Goal: Task Accomplishment & Management: Complete application form

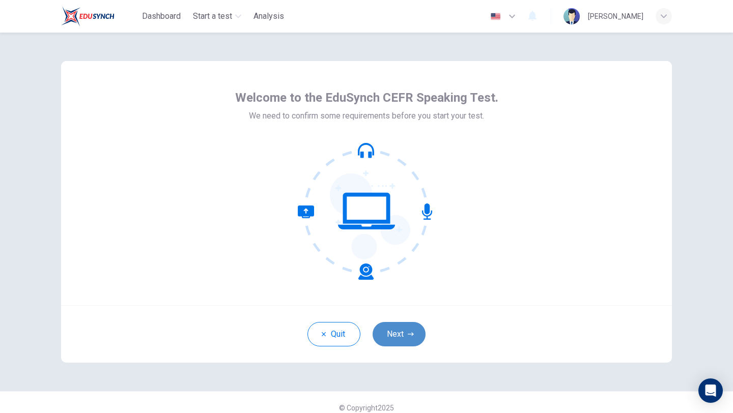
click at [400, 345] on button "Next" at bounding box center [399, 334] width 53 height 24
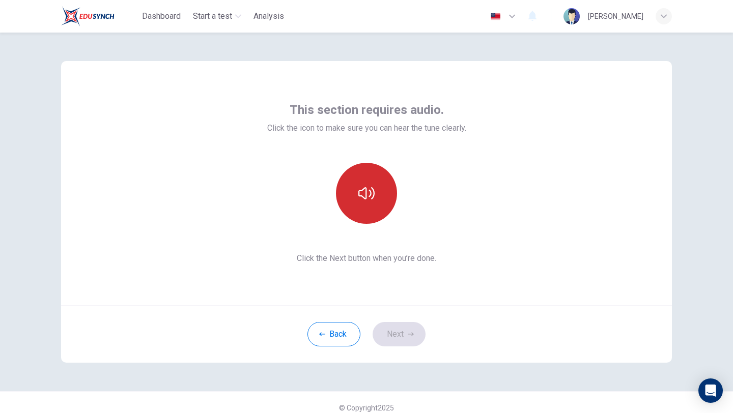
click at [369, 198] on icon "button" at bounding box center [366, 193] width 16 height 12
click at [402, 333] on button "Next" at bounding box center [399, 334] width 53 height 24
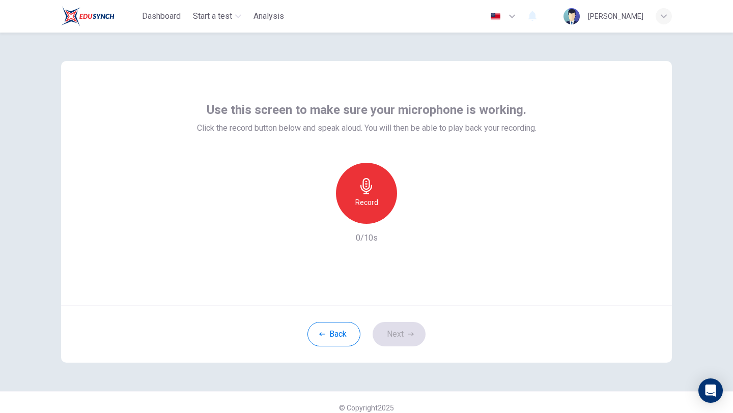
click at [356, 195] on div "Record" at bounding box center [366, 193] width 61 height 61
click at [362, 198] on h6 "Stop" at bounding box center [366, 202] width 15 height 12
click at [412, 215] on icon "button" at bounding box center [414, 216] width 5 height 6
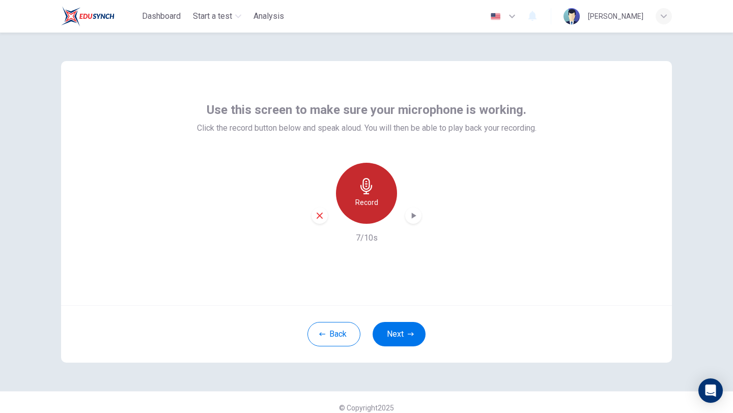
click at [360, 195] on div "Record" at bounding box center [366, 193] width 61 height 61
click at [360, 194] on div "Stop" at bounding box center [366, 193] width 61 height 61
click at [412, 217] on icon "button" at bounding box center [414, 216] width 5 height 6
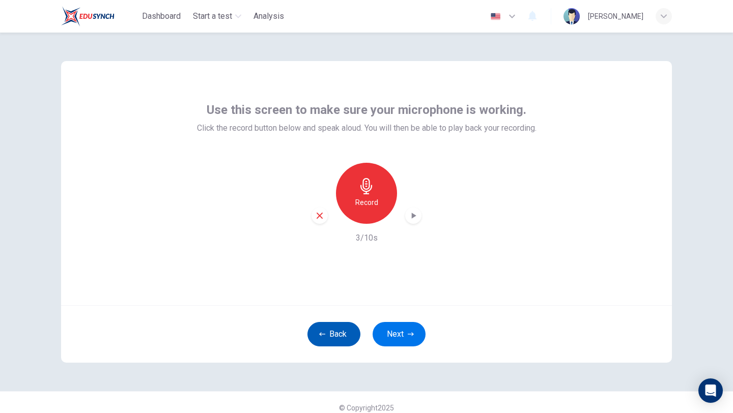
click at [339, 326] on button "Back" at bounding box center [333, 334] width 53 height 24
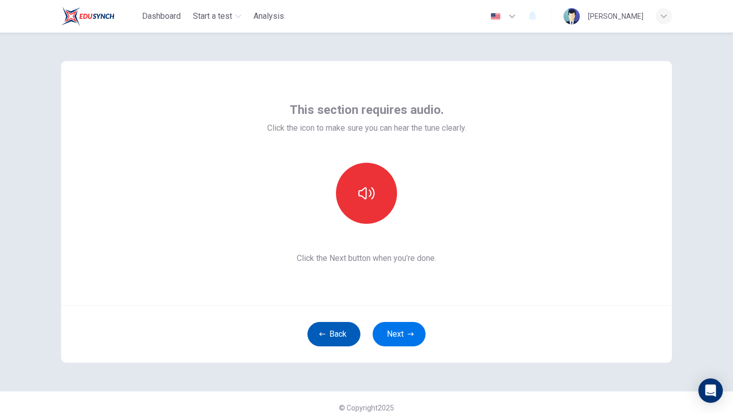
click at [339, 334] on button "Back" at bounding box center [333, 334] width 53 height 24
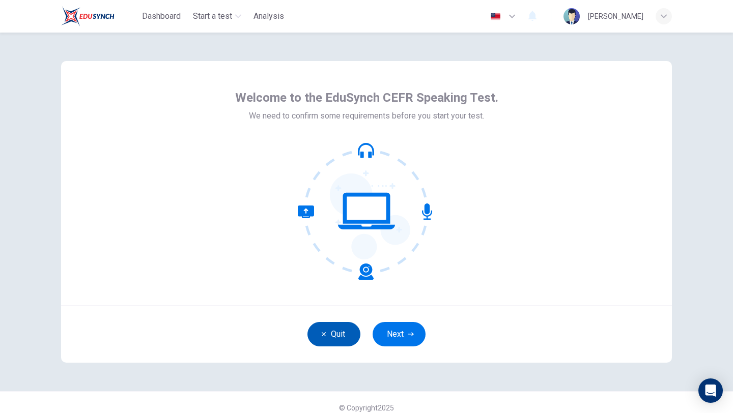
click at [339, 334] on button "Quit" at bounding box center [333, 334] width 53 height 24
click at [399, 340] on button "Next" at bounding box center [399, 334] width 53 height 24
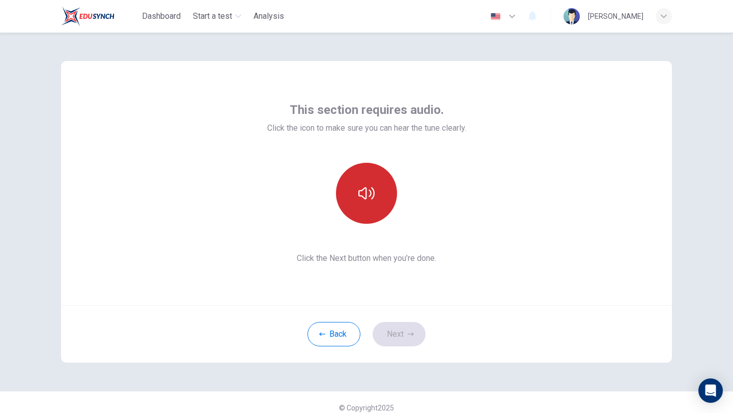
click at [368, 205] on button "button" at bounding box center [366, 193] width 61 height 61
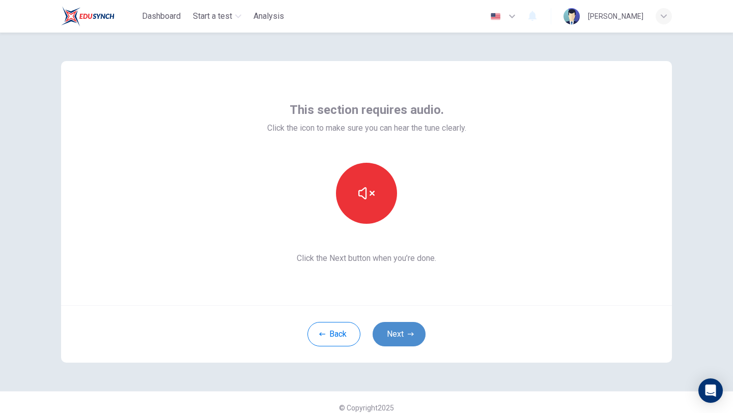
click at [398, 333] on button "Next" at bounding box center [399, 334] width 53 height 24
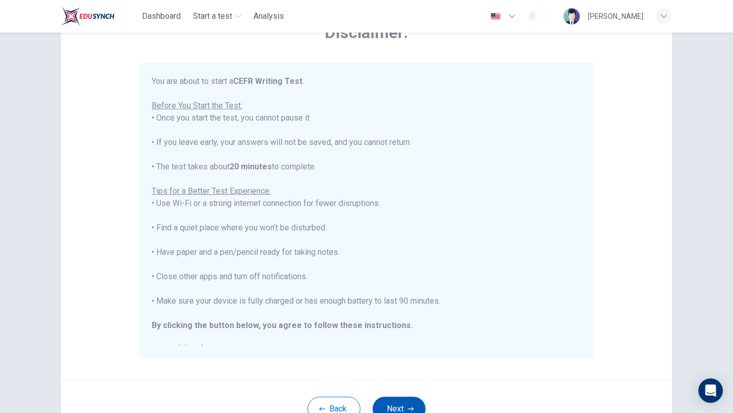
click at [399, 408] on button "Next" at bounding box center [399, 409] width 53 height 24
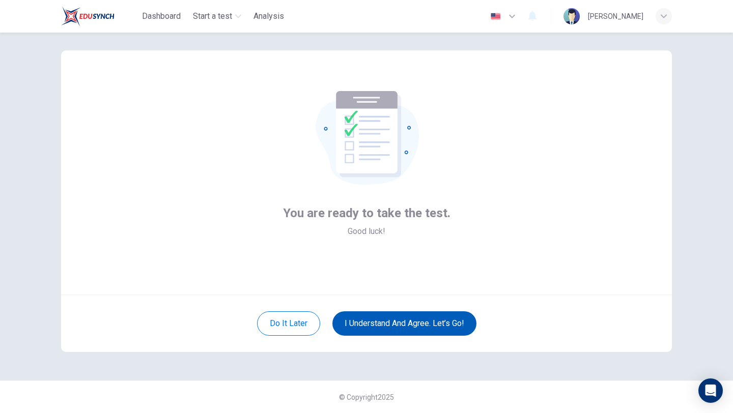
scroll to position [11, 0]
click at [425, 323] on button "I understand and agree. Let’s go!" at bounding box center [404, 324] width 144 height 24
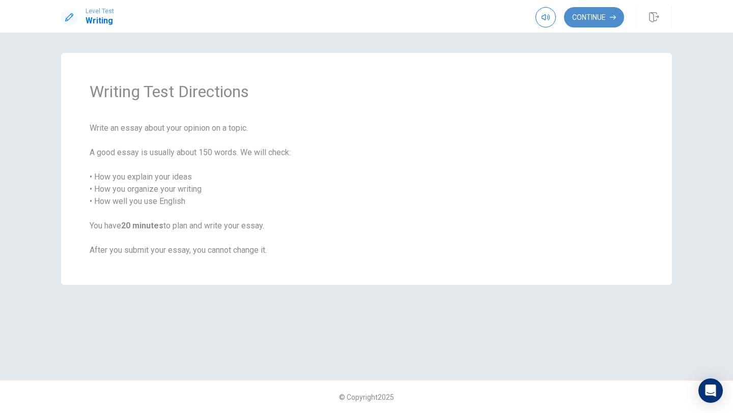
click at [591, 15] on button "Continue" at bounding box center [594, 17] width 60 height 20
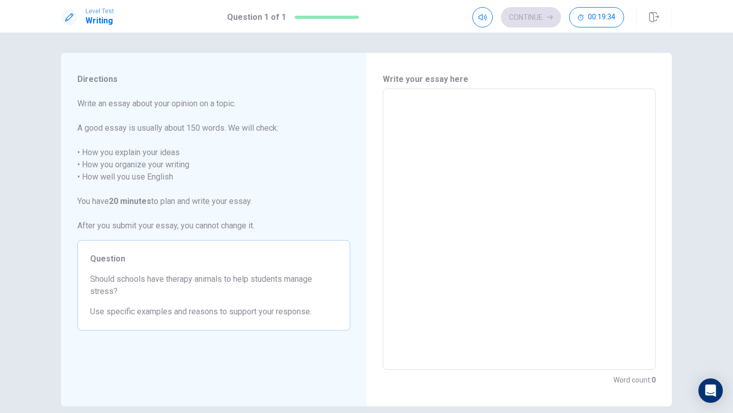
click at [452, 127] on textarea at bounding box center [519, 229] width 259 height 265
type textarea "i"
type textarea "x"
type textarea "I"
type textarea "x"
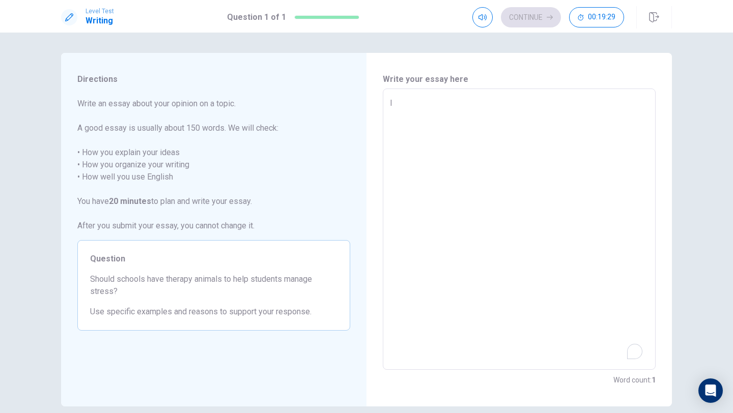
type textarea "I"
type textarea "x"
type textarea "I b"
type textarea "x"
type textarea "I be"
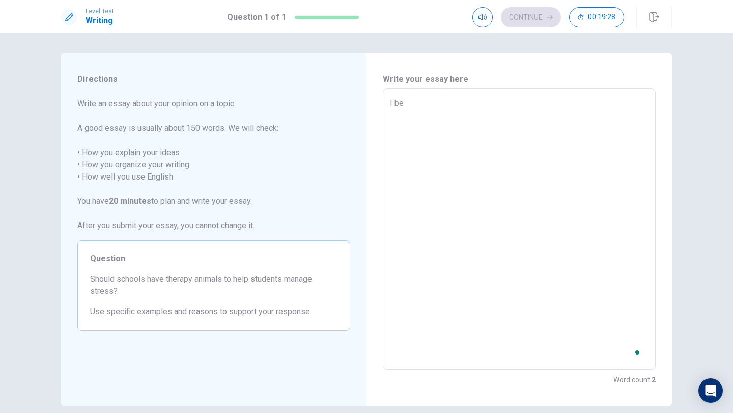
type textarea "x"
type textarea "I bel"
type textarea "x"
type textarea "I beli"
type textarea "x"
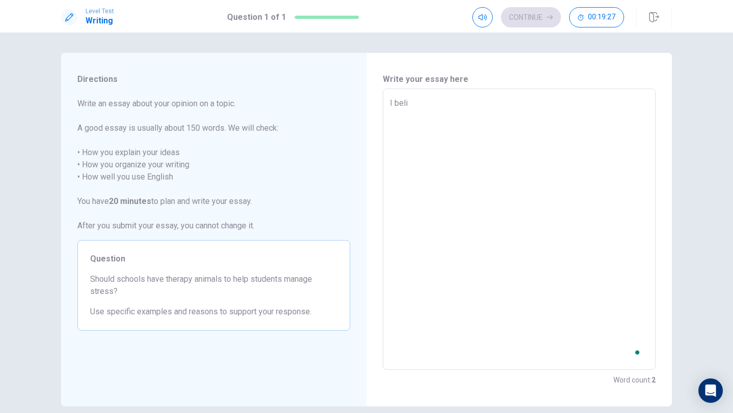
type textarea "I beliv"
type textarea "x"
type textarea "I belive"
type textarea "x"
type textarea "I beliv"
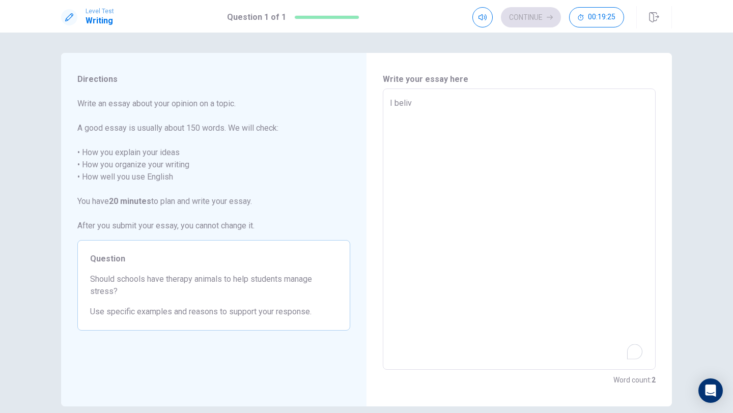
type textarea "x"
type textarea "I beli"
type textarea "x"
type textarea "I bel"
type textarea "x"
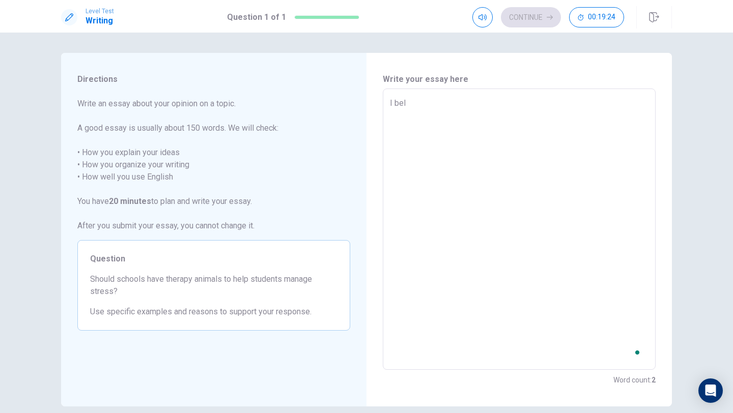
type textarea "I be"
type textarea "x"
type textarea "I b"
type textarea "x"
type textarea "I"
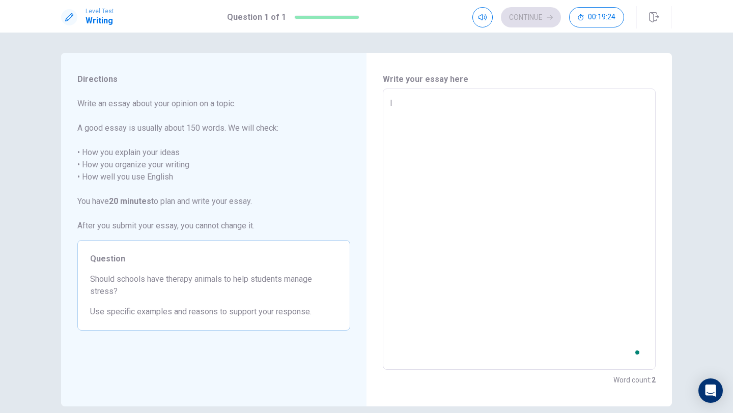
type textarea "x"
type textarea "I"
type textarea "x"
type textarea "S"
type textarea "x"
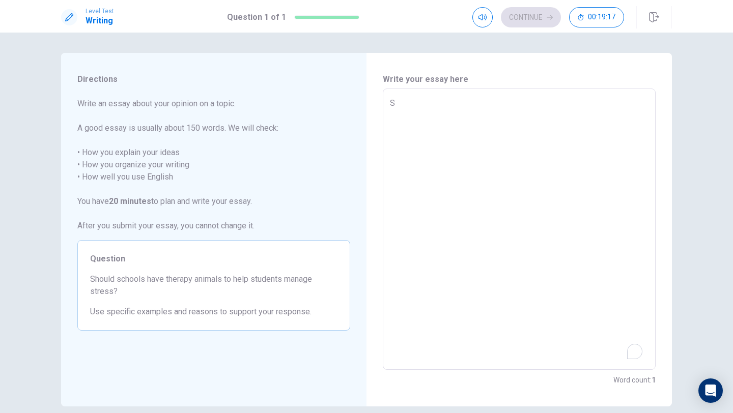
type textarea "Sc"
type textarea "x"
type textarea "Sch"
type textarea "x"
type textarea "Scho"
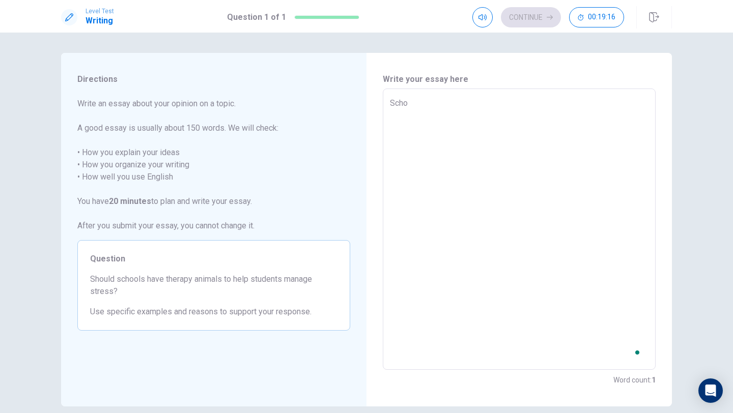
type textarea "x"
type textarea "Schoo"
type textarea "x"
type textarea "School"
type textarea "x"
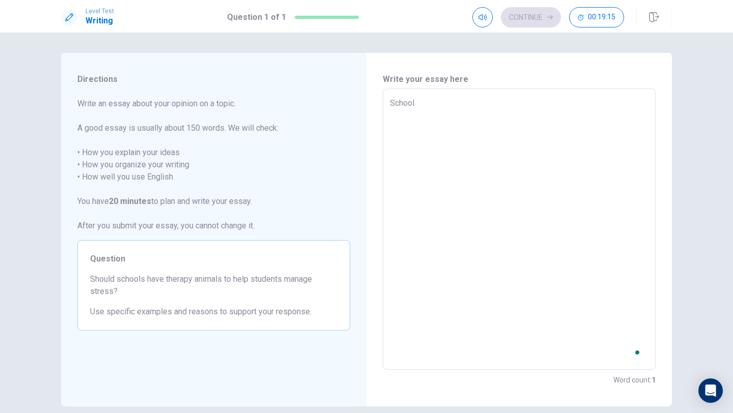
type textarea "Schools"
type textarea "x"
type textarea "Schools"
type textarea "x"
type textarea "Schools s"
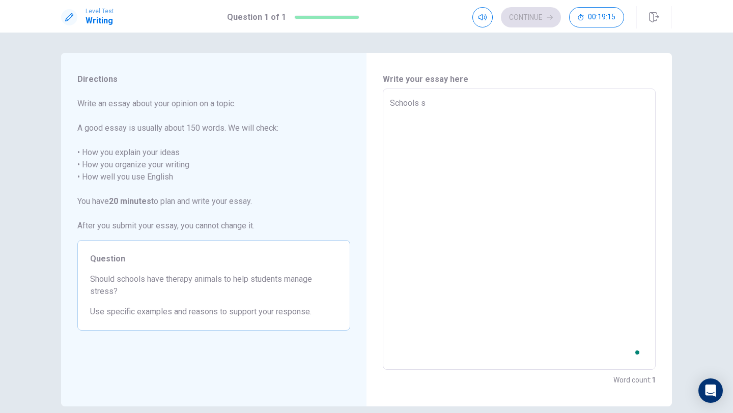
type textarea "x"
type textarea "Schools sh"
type textarea "x"
type textarea "Schools sho"
type textarea "x"
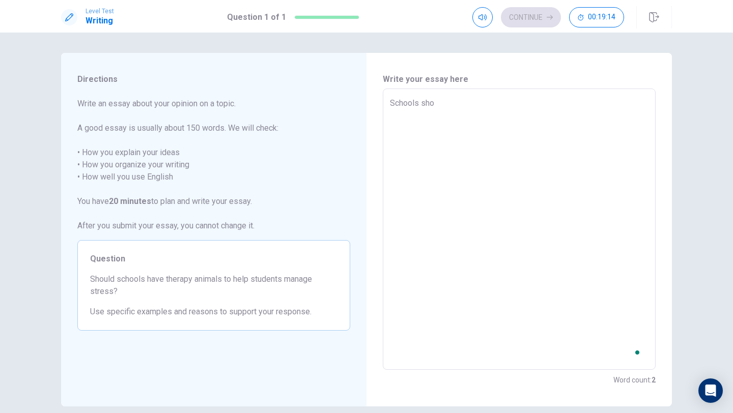
type textarea "Schools shou"
type textarea "x"
type textarea "Schools shoud"
type textarea "x"
type textarea "Schools shoudl"
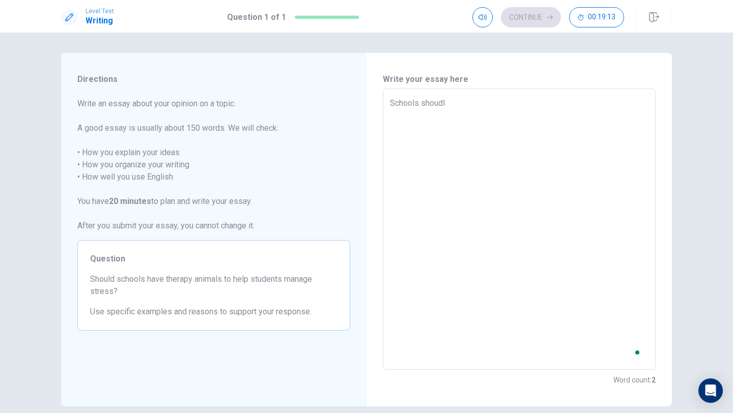
type textarea "x"
type textarea "Schools shoudl="
type textarea "x"
type textarea "Schools shoudl"
type textarea "x"
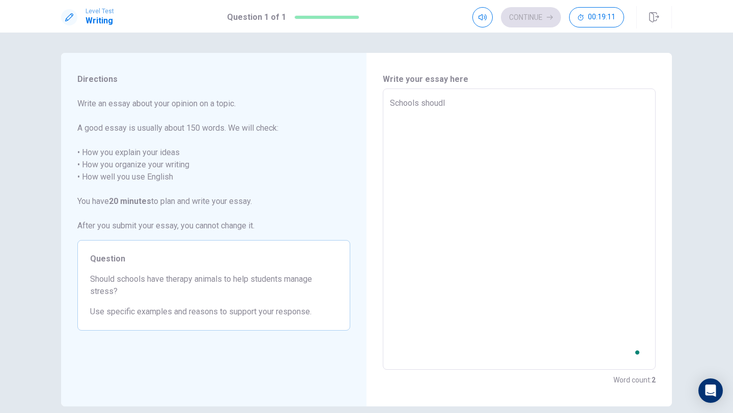
type textarea "Schools shoud"
type textarea "x"
type textarea "Schools shou"
type textarea "x"
type textarea "Schools shoul"
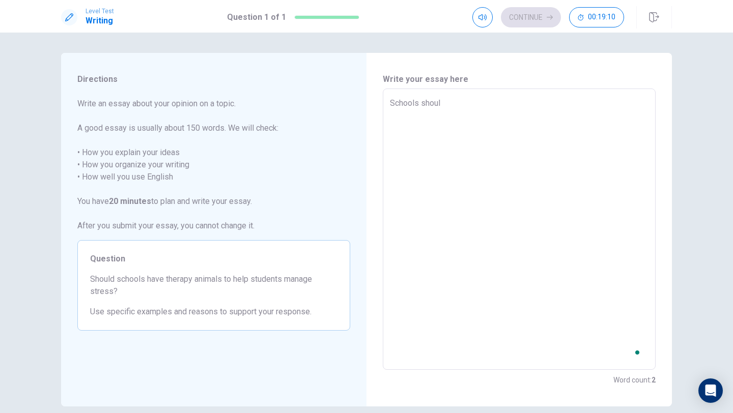
type textarea "x"
type textarea "Schools should"
type textarea "x"
type textarea "Schools should"
type textarea "x"
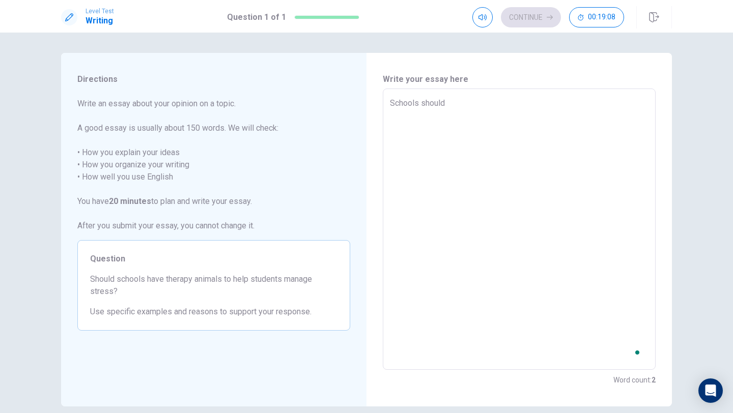
type textarea "Schools should"
type textarea "x"
type textarea "Schools shoul"
type textarea "x"
type textarea "Schools shou"
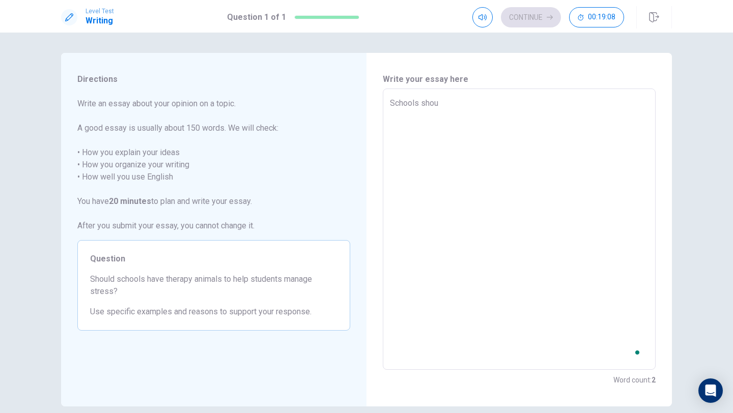
type textarea "x"
type textarea "Schools sho"
type textarea "x"
type textarea "Schools sh"
type textarea "x"
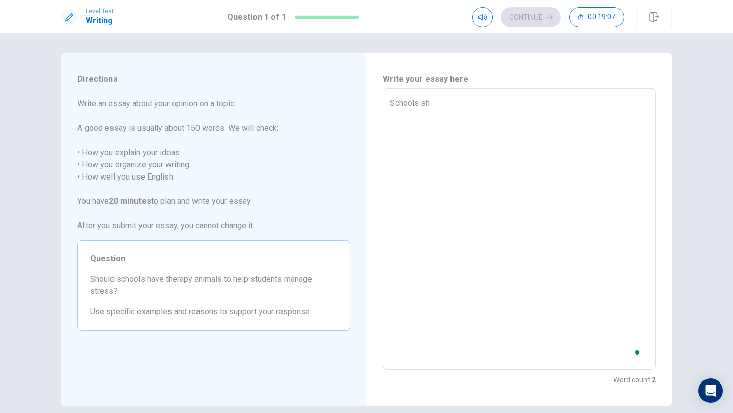
type textarea "Schools s"
type textarea "x"
type textarea "Schools sh"
type textarea "x"
type textarea "Schools sho"
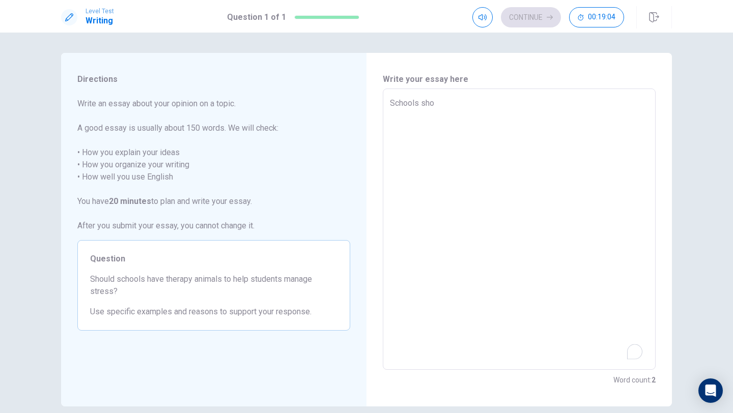
type textarea "x"
type textarea "Schools shou"
type textarea "x"
type textarea "Schools shoul"
type textarea "x"
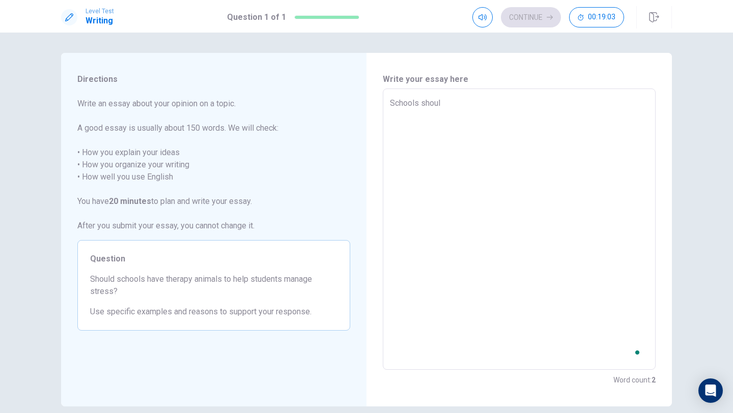
type textarea "Schools should"
type textarea "x"
type textarea "Schools should"
type textarea "x"
type textarea "Schools should a"
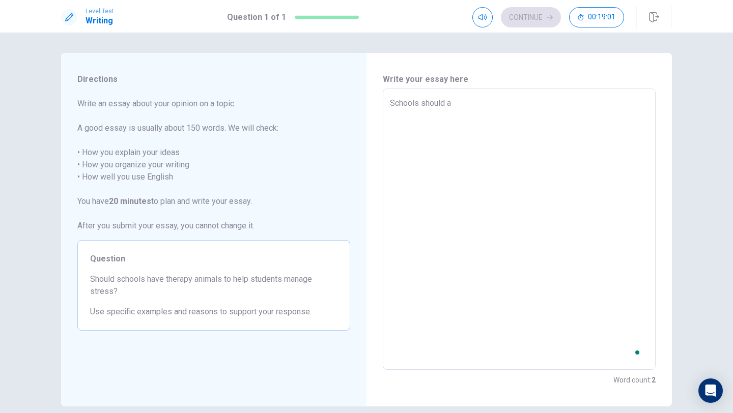
type textarea "x"
type textarea "Schools should ad"
type textarea "x"
type textarea "Schools should add"
type textarea "x"
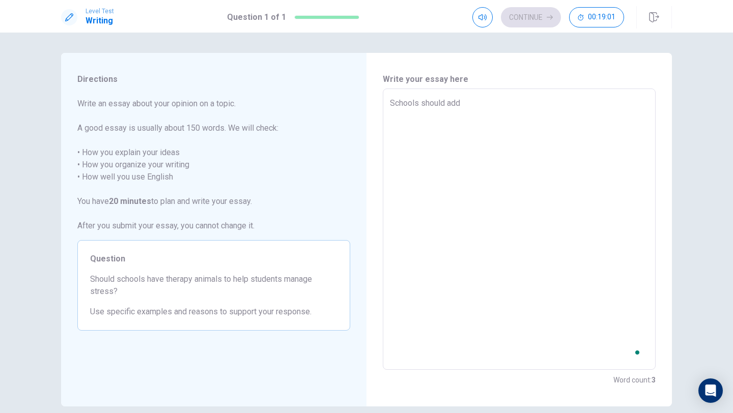
type textarea "Schools should add"
type textarea "x"
type textarea "Schools should add"
type textarea "x"
type textarea "Schools should ad"
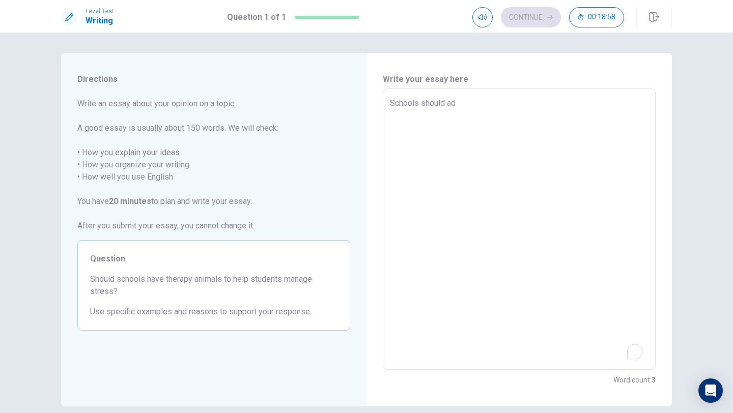
type textarea "x"
type textarea "Schools should a"
type textarea "x"
type textarea "Schools should"
type textarea "x"
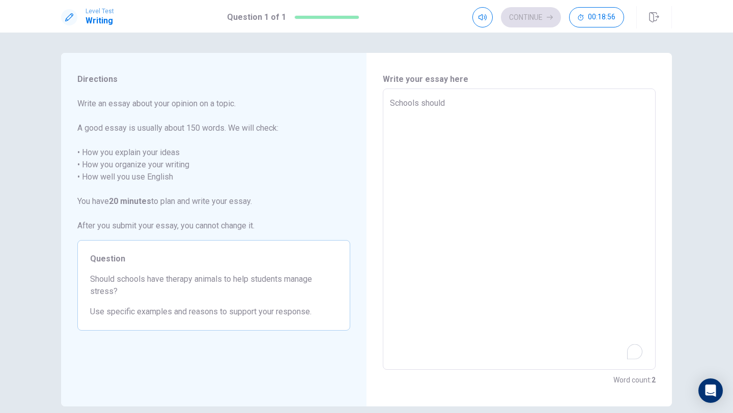
type textarea "Schools should h"
type textarea "x"
type textarea "Schools should ha"
type textarea "x"
type textarea "Schools should hav"
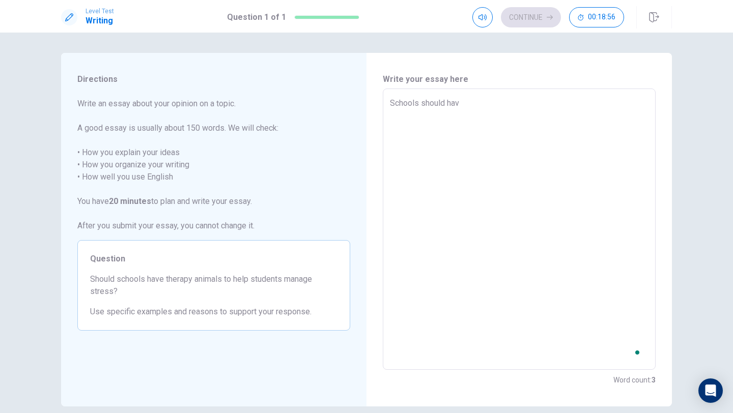
type textarea "x"
type textarea "Schools should have"
type textarea "x"
type textarea "Schools should have"
type textarea "x"
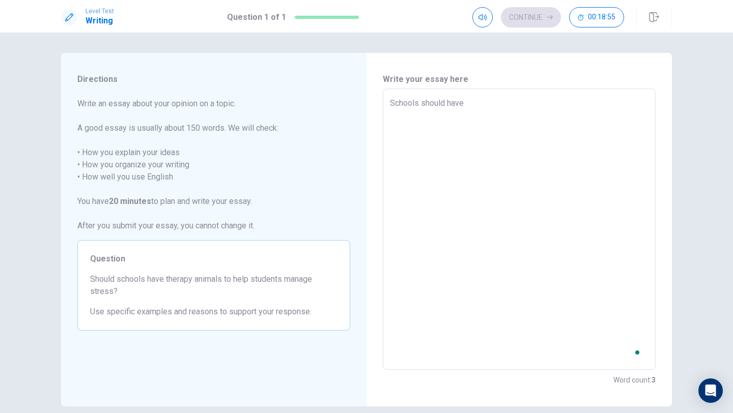
type textarea "Schools should have t"
type textarea "x"
type textarea "Schools should have th"
type textarea "x"
type textarea "Schools should have the"
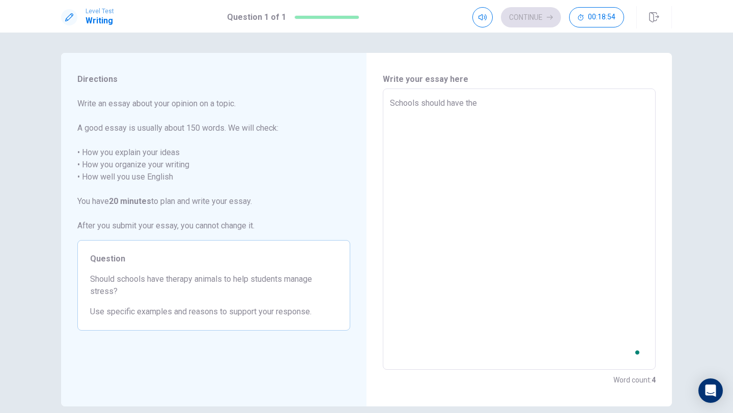
type textarea "x"
type textarea "Schools should have ther"
type textarea "x"
type textarea "Schools should have thera"
type textarea "x"
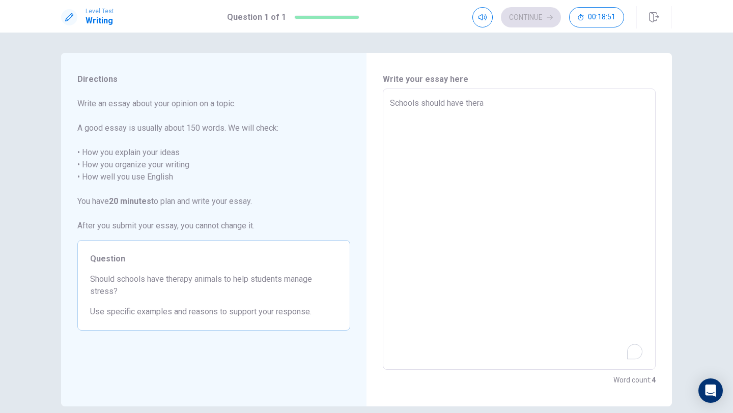
type textarea "Schools should have therap"
type textarea "x"
type textarea "Schools should have therapy"
type textarea "x"
type textarea "Schools should have therapy"
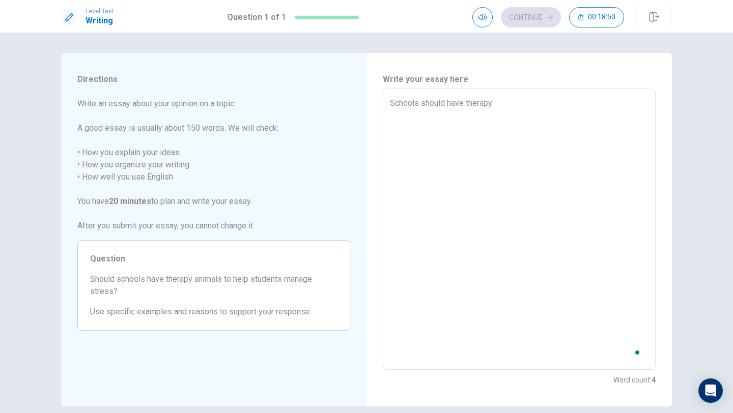
type textarea "x"
type textarea "Schools should have therapy a"
type textarea "x"
type textarea "Schools should have therapy an"
type textarea "x"
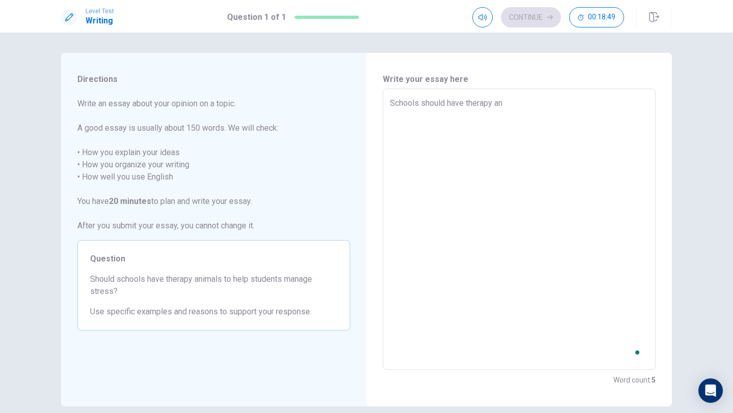
type textarea "Schools should have therapy ani"
type textarea "x"
type textarea "Schools should have therapy anim"
type textarea "x"
type textarea "Schools should have therapy anima"
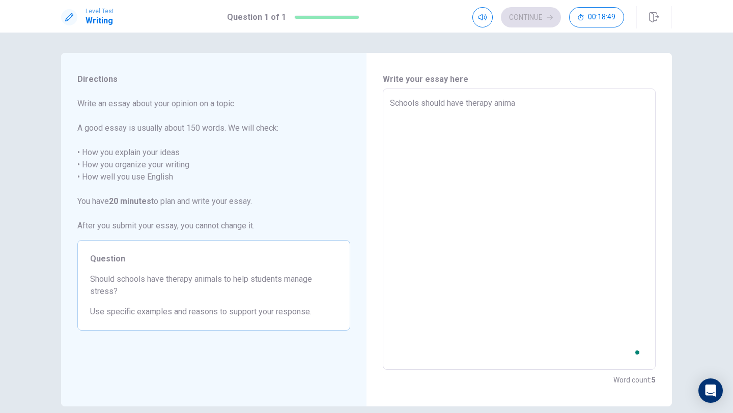
type textarea "x"
type textarea "Schools should have therapy animal"
type textarea "x"
type textarea "Schools should have therapy animals"
type textarea "x"
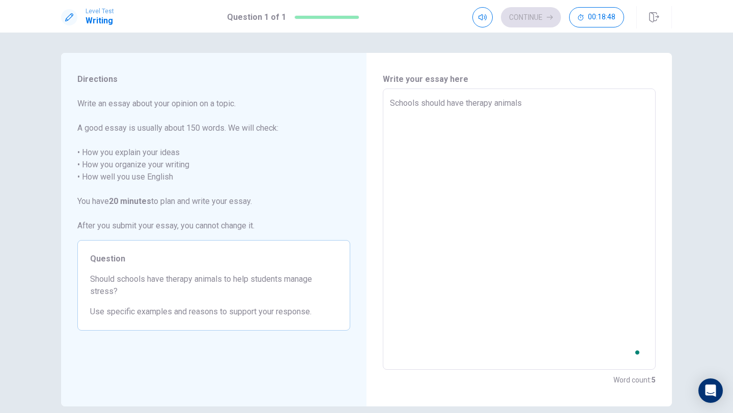
type textarea "Schools should have therapy animals"
type textarea "x"
type textarea "Schools should have therapy animals i"
type textarea "x"
type textarea "Schools should have therapy animals in"
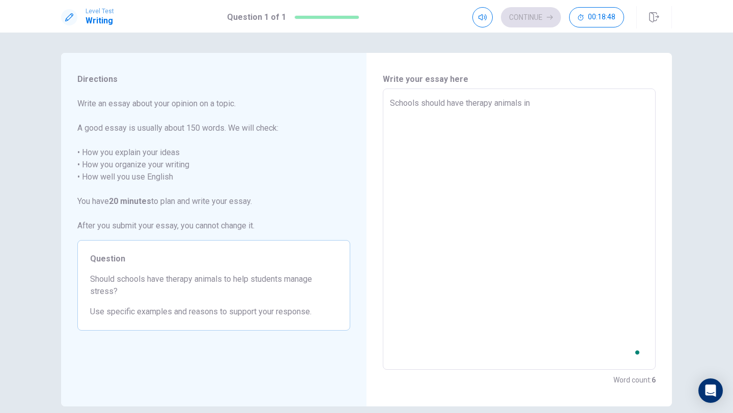
type textarea "x"
type textarea "Schools should have therapy animals in"
type textarea "x"
type textarea "Schools should have therapy animals in s"
type textarea "x"
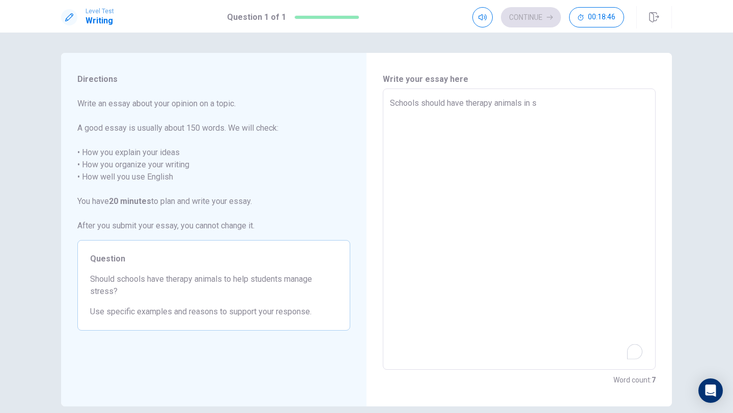
type textarea "Schools should have therapy animals in sc"
type textarea "x"
type textarea "Schools should have therapy animals in sch"
type textarea "x"
type textarea "Schools should have therapy animals in scho"
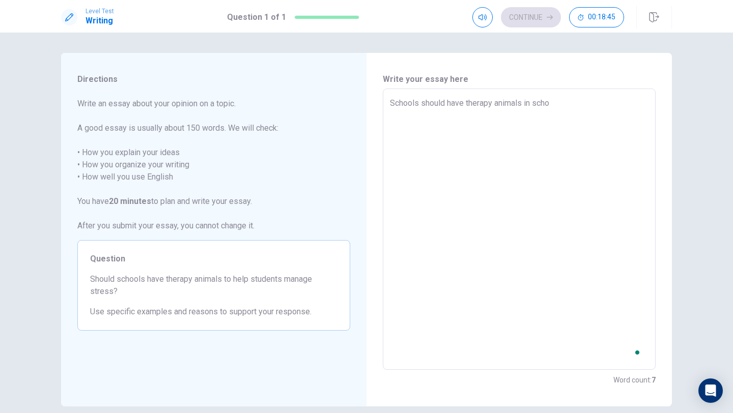
type textarea "x"
type textarea "Schools should have therapy animals in schoo"
type textarea "x"
type textarea "Schools should have therapy animals in school"
type textarea "x"
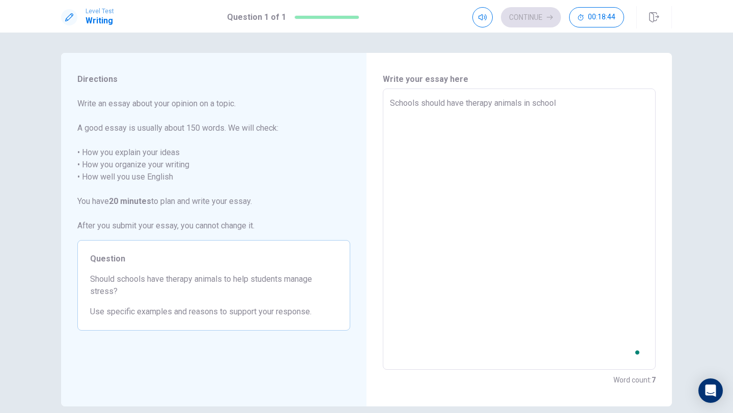
type textarea "Schools should have therapy animals in school"
type textarea "x"
type textarea "Schools should have therapy animals in school s"
type textarea "x"
type textarea "Schools should have therapy animals in school si"
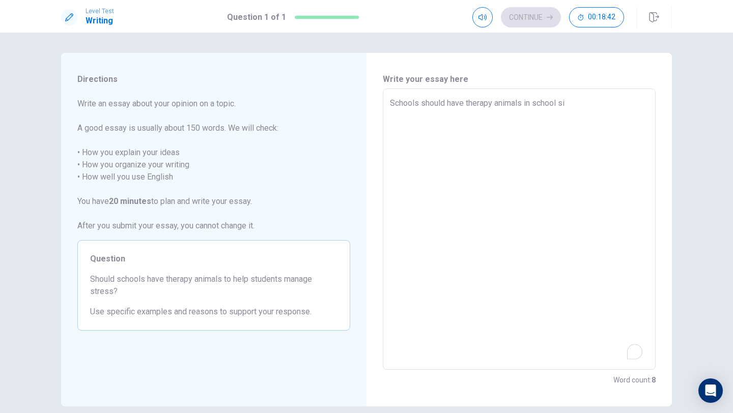
type textarea "x"
type textarea "Schools should have therapy animals in school sin"
type textarea "x"
type textarea "Schools should have therapy animals in school sinc"
type textarea "x"
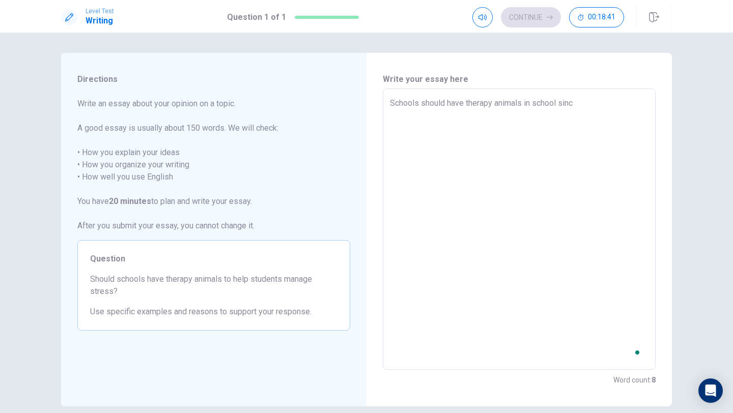
type textarea "Schools should have therapy animals in school since"
type textarea "x"
type textarea "Schools should have therapy animals in school since"
type textarea "x"
type textarea "Schools should have therapy animals in school since i"
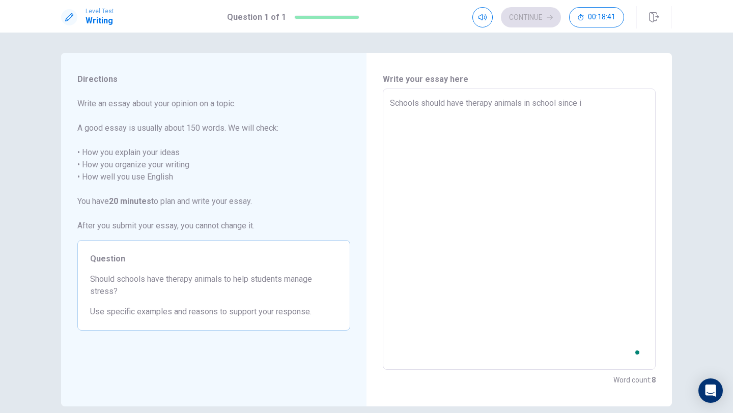
type textarea "x"
type textarea "Schools should have therapy animals in school since it"
type textarea "x"
type textarea "Schools should have therapy animals in school since it"
type textarea "x"
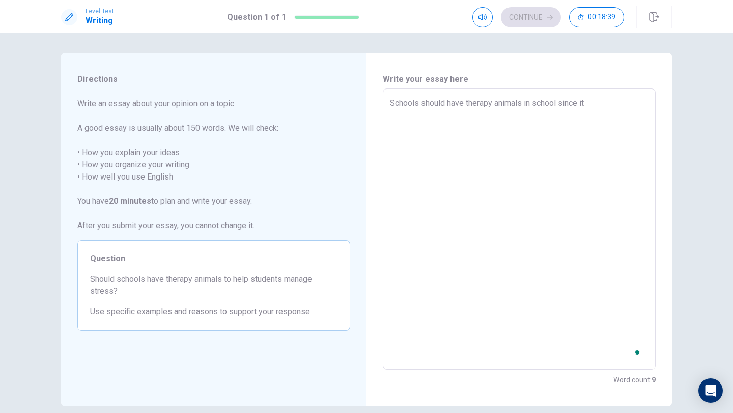
type textarea "Schools should have therapy animals in school since it c"
type textarea "x"
type textarea "Schools should have therapy animals in school since it co"
type textarea "x"
type textarea "Schools should have therapy animals in school since it cou"
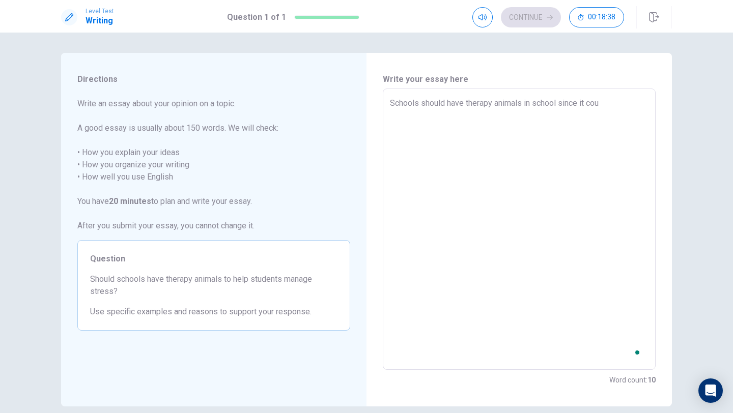
type textarea "x"
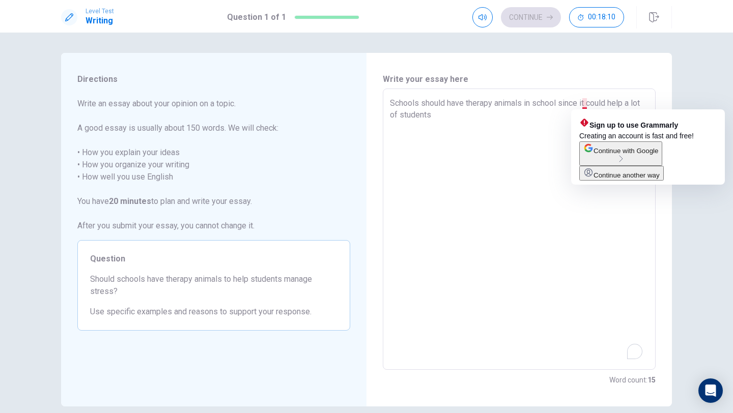
click at [541, 120] on textarea "Schools should have therapy animals in school since it could help a lot of stud…" at bounding box center [519, 229] width 259 height 265
click at [583, 103] on textarea "Schools should have therapy animals in school since it could help a lot of stud…" at bounding box center [519, 229] width 259 height 265
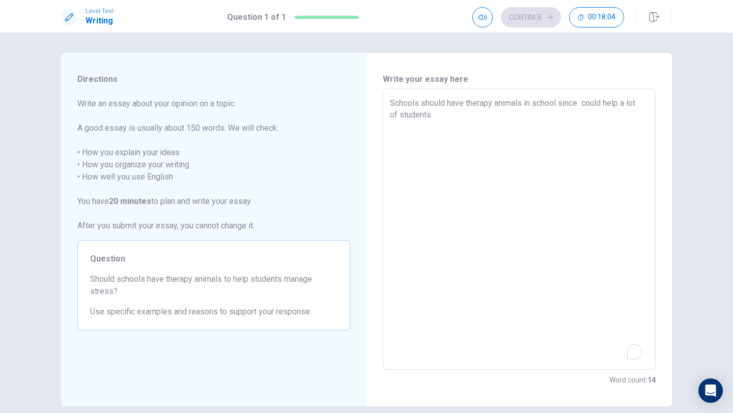
click at [568, 124] on textarea "Schools should have therapy animals in school since could help a lot of students" at bounding box center [519, 229] width 259 height 265
click at [579, 102] on textarea "Schools should have therapy animals in school since could help a lot of students" at bounding box center [519, 229] width 259 height 265
click at [579, 102] on textarea "Schools should have therapy animals in school since it could help a lot of stud…" at bounding box center [519, 229] width 259 height 265
click at [544, 162] on textarea "Schools should have therapy animals in school since it could help a lot of stud…" at bounding box center [519, 229] width 259 height 265
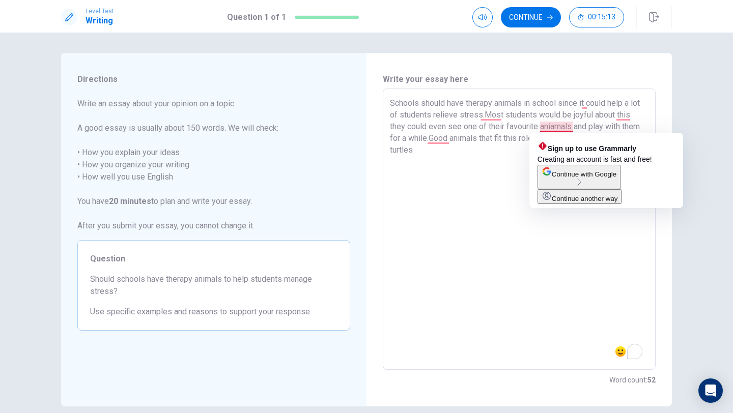
click at [569, 126] on textarea "Schools should have therapy animals in school since it could help a lot of stud…" at bounding box center [519, 229] width 259 height 265
click at [484, 277] on textarea "Schools should have therapy animals in school since it could help a lot of stud…" at bounding box center [519, 229] width 259 height 265
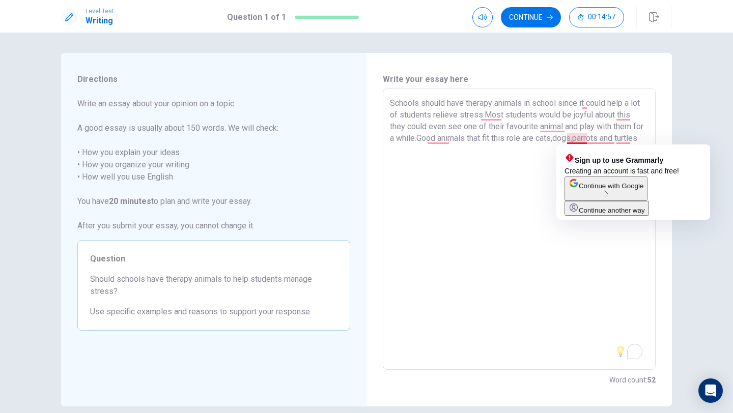
click at [583, 137] on textarea "Schools should have therapy animals in school since it could help a lot of stud…" at bounding box center [519, 229] width 259 height 265
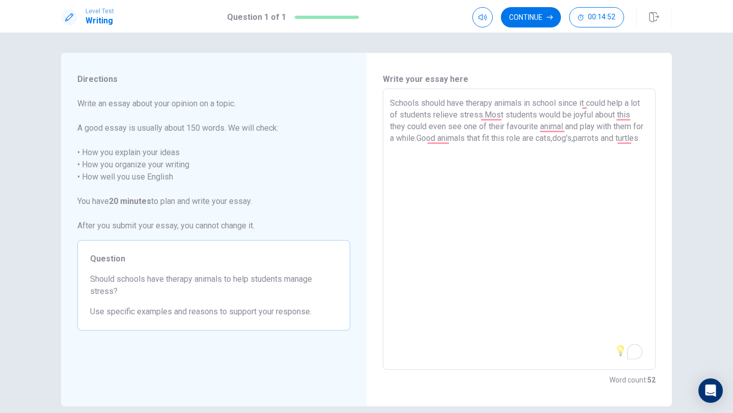
click at [656, 163] on div "Write your essay here Schools should have therapy animals in school since it co…" at bounding box center [519, 230] width 305 height 354
click at [612, 138] on textarea "Schools should have therapy animals in school since it could help a lot of stud…" at bounding box center [519, 229] width 259 height 265
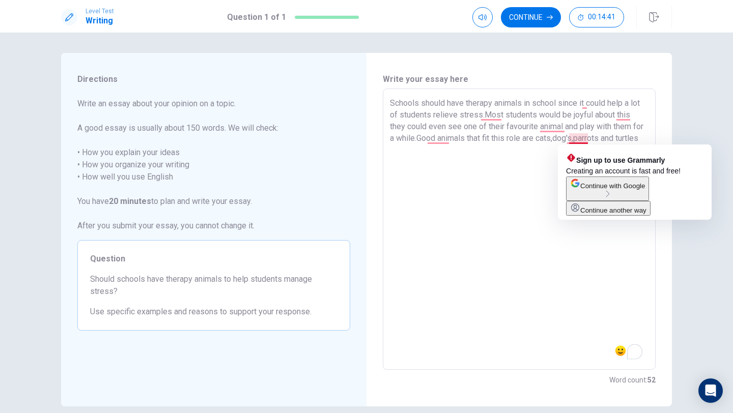
click at [584, 136] on textarea "Schools should have therapy animals in school since it could help a lot of stud…" at bounding box center [519, 229] width 259 height 265
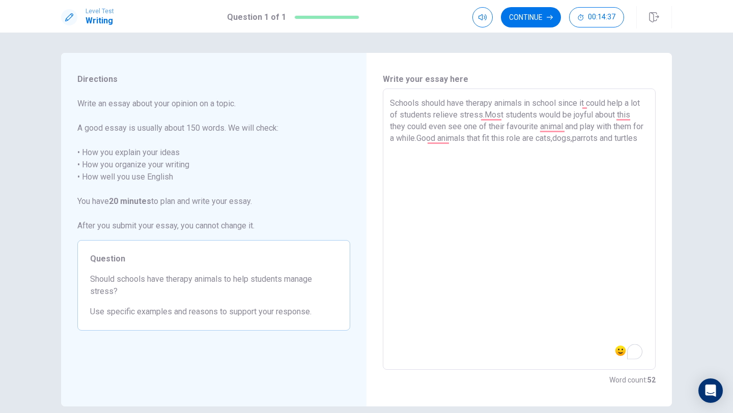
click at [437, 156] on textarea "Schools should have therapy animals in school since it could help a lot of stud…" at bounding box center [519, 229] width 259 height 265
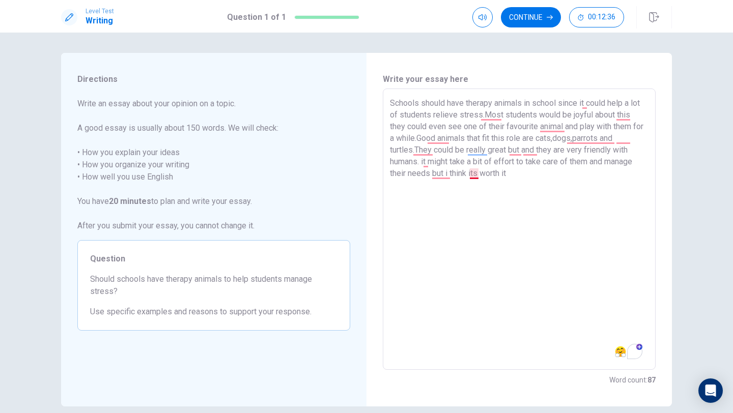
click at [475, 174] on textarea "Schools should have therapy animals in school since it could help a lot of stud…" at bounding box center [519, 229] width 259 height 265
click at [525, 170] on textarea "Schools should have therapy animals in school since it could help a lot of stud…" at bounding box center [519, 229] width 259 height 265
click at [532, 172] on textarea "Schools should have therapy animals in school since it could help a lot of stud…" at bounding box center [519, 229] width 259 height 265
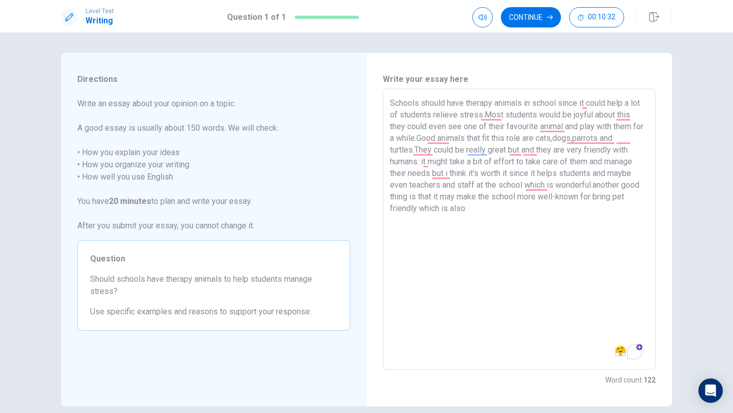
click at [597, 183] on textarea "Schools should have therapy animals in school since it could help a lot of stud…" at bounding box center [519, 229] width 259 height 265
click at [478, 211] on textarea "Schools should have therapy animals in school since it could help a lot of stud…" at bounding box center [519, 229] width 259 height 265
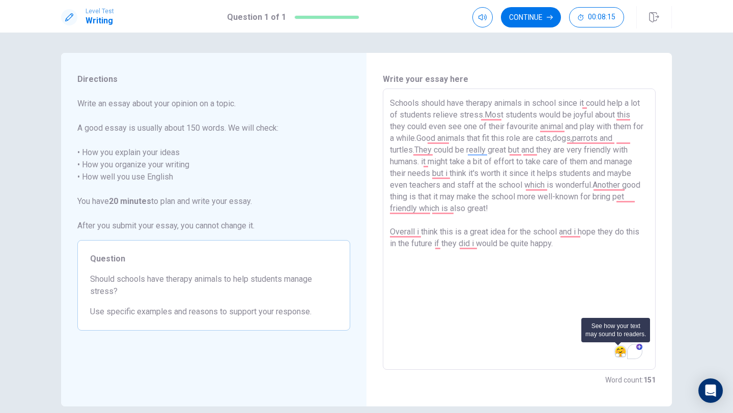
click at [617, 349] on img at bounding box center [620, 351] width 11 height 11
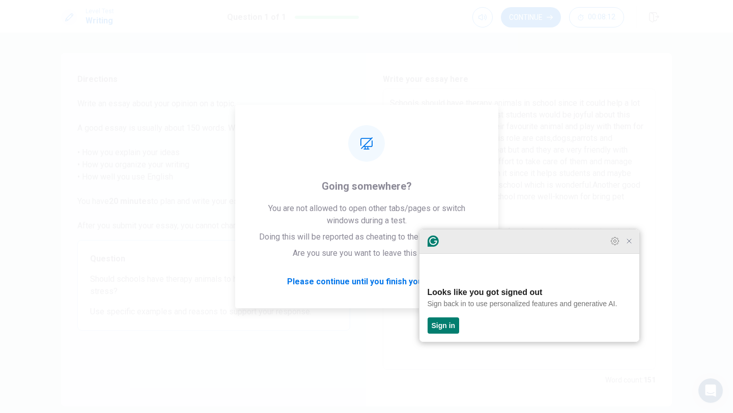
click at [633, 254] on div at bounding box center [529, 242] width 220 height 24
click at [630, 245] on icon "Close Grammarly Assistant" at bounding box center [629, 241] width 8 height 8
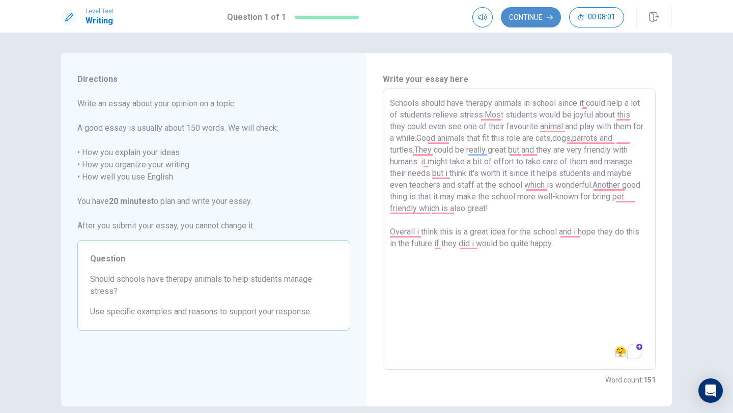
click at [542, 20] on button "Continue" at bounding box center [531, 17] width 60 height 20
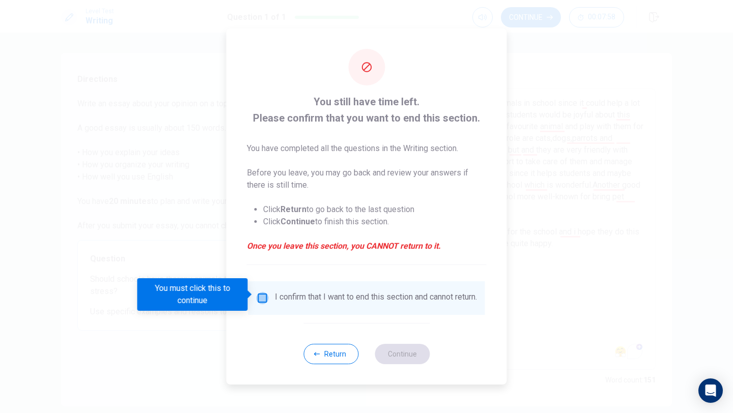
click at [264, 295] on input "You must click this to continue" at bounding box center [263, 298] width 12 height 12
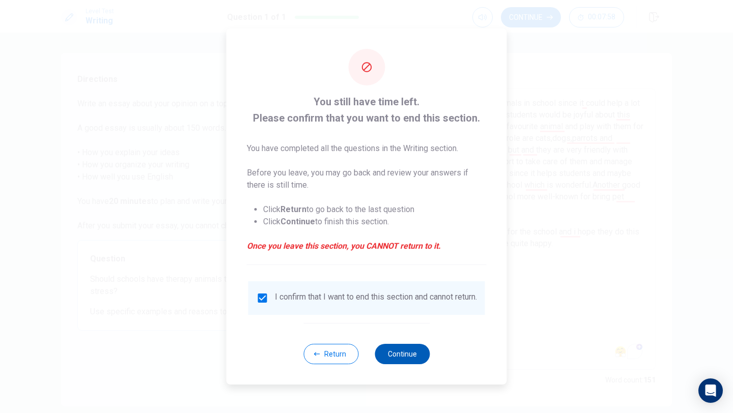
click at [409, 362] on button "Continue" at bounding box center [402, 354] width 55 height 20
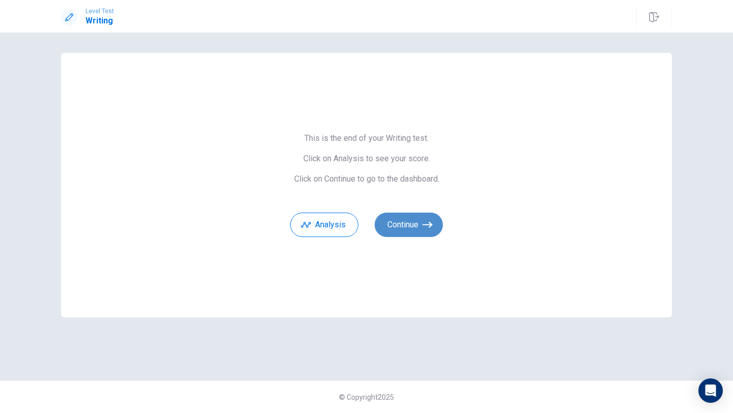
click at [412, 222] on button "Continue" at bounding box center [409, 225] width 68 height 24
